Goal: Information Seeking & Learning: Learn about a topic

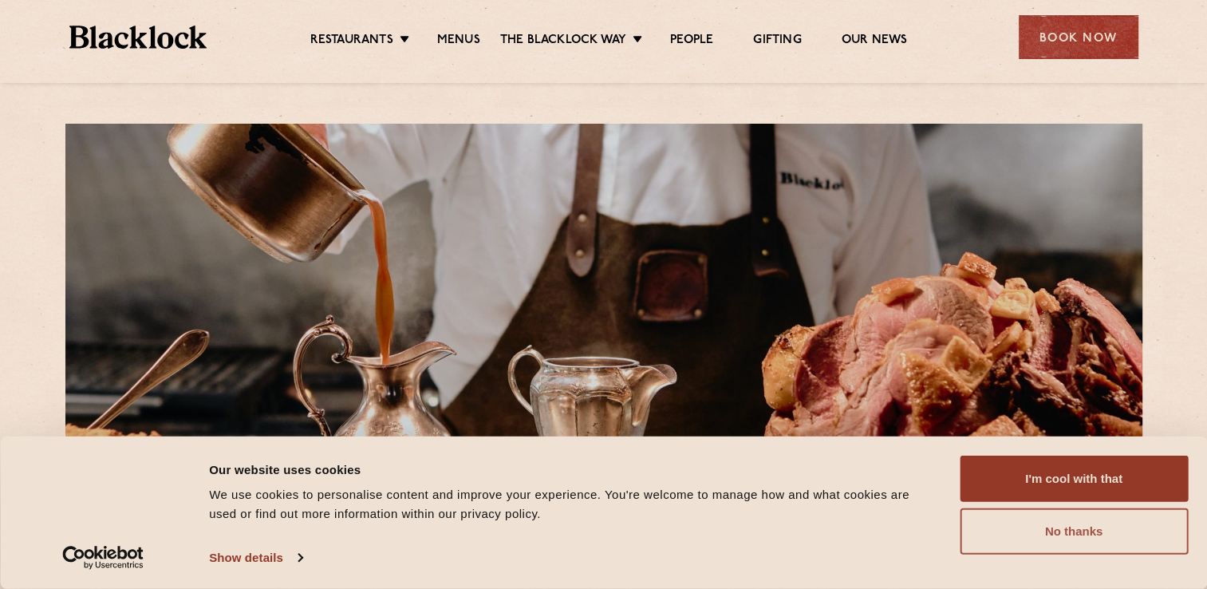
click at [1063, 537] on button "No thanks" at bounding box center [1074, 531] width 228 height 46
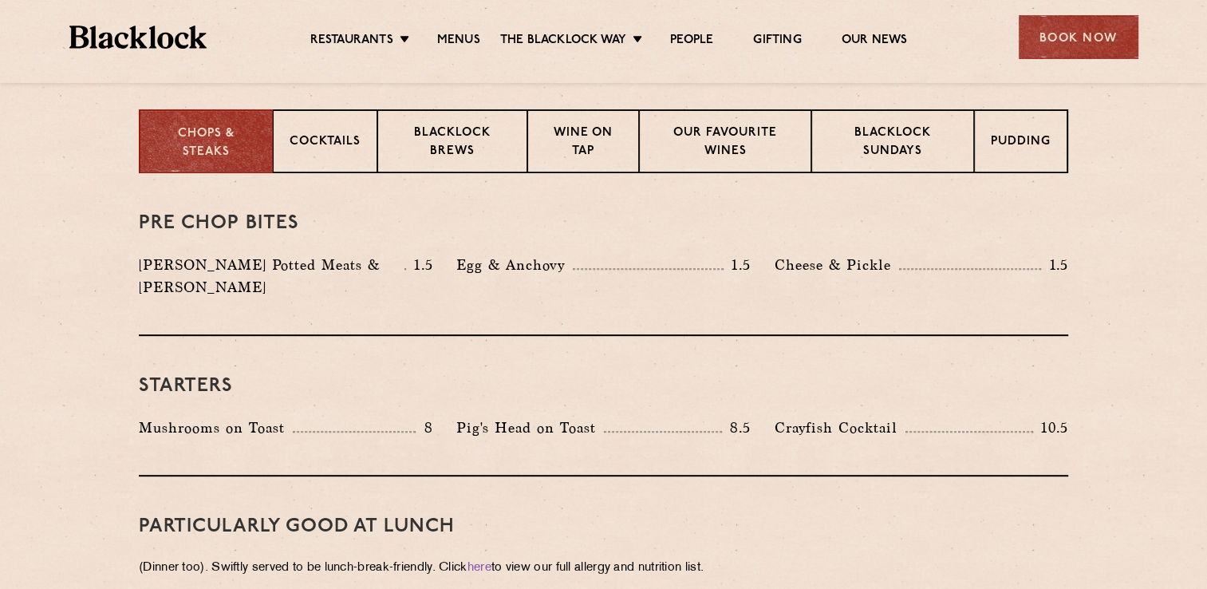
scroll to position [638, 0]
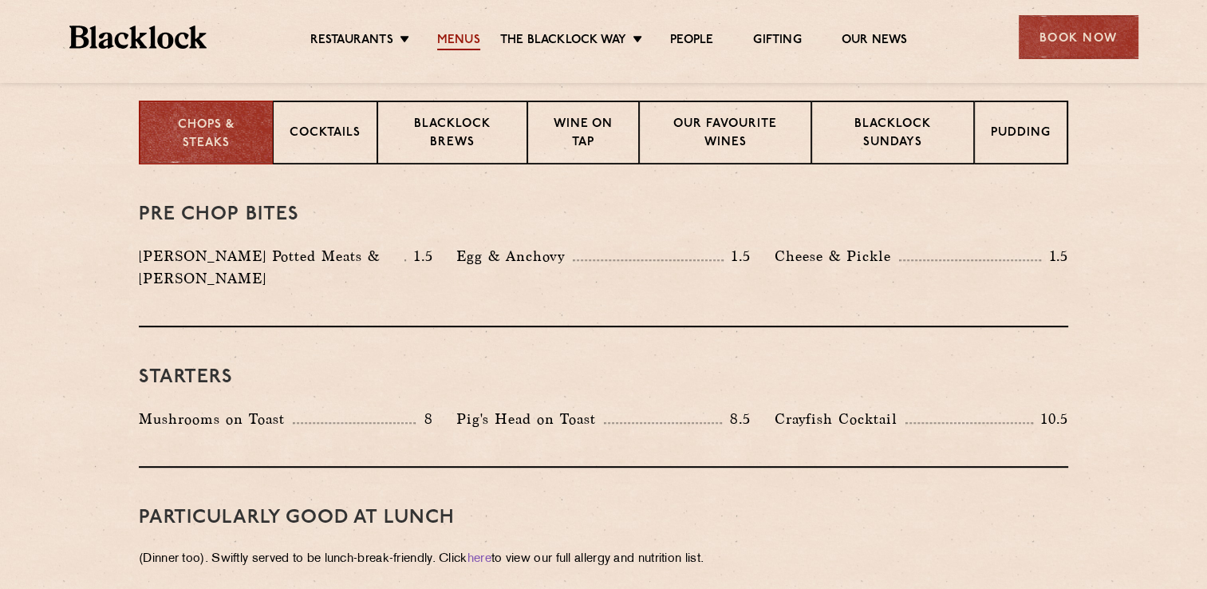
click at [456, 37] on link "Menus" at bounding box center [458, 42] width 43 height 18
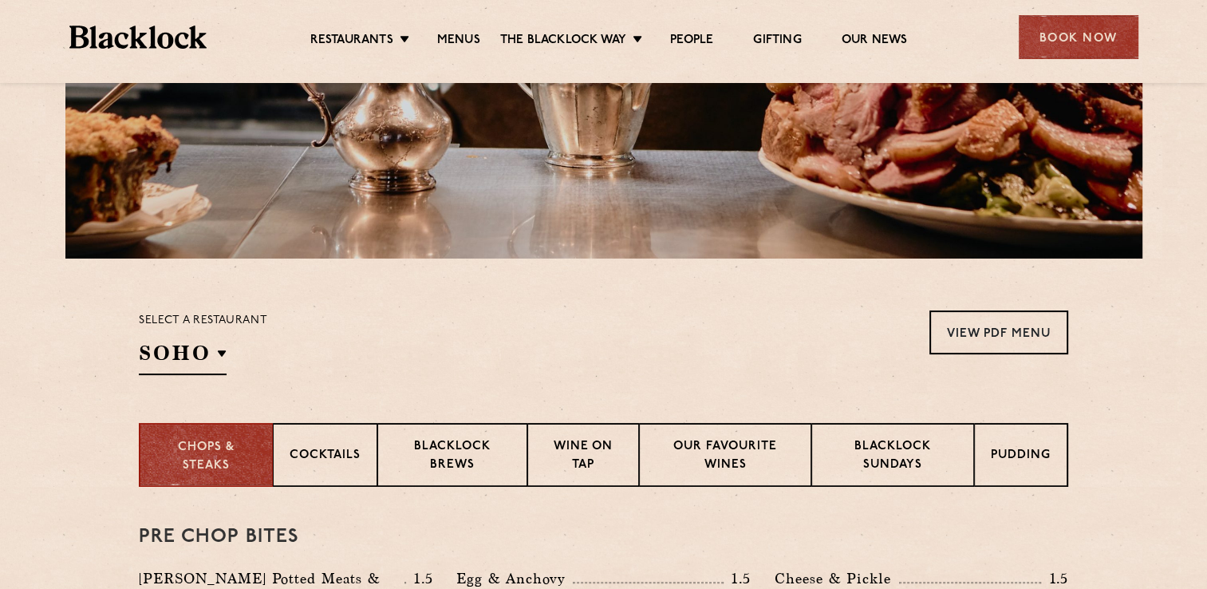
scroll to position [319, 0]
